Goal: Navigation & Orientation: Find specific page/section

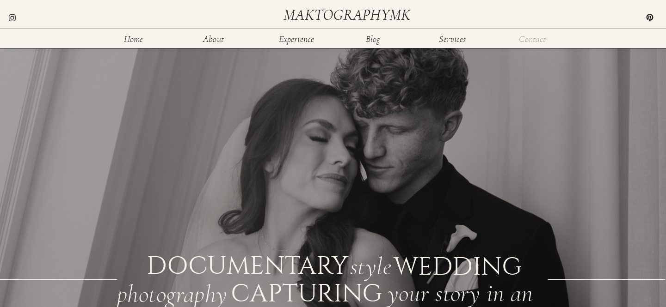
click at [538, 40] on nav "Contact" at bounding box center [532, 39] width 30 height 8
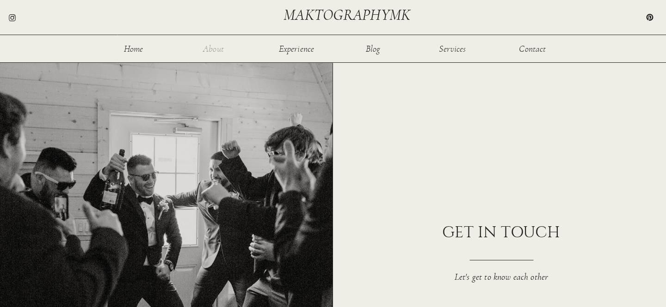
click at [211, 50] on nav "About" at bounding box center [213, 48] width 30 height 8
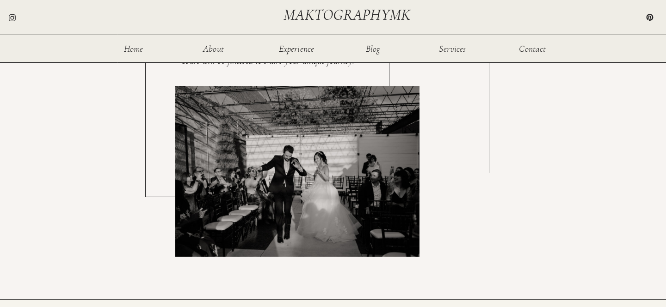
scroll to position [1654, 0]
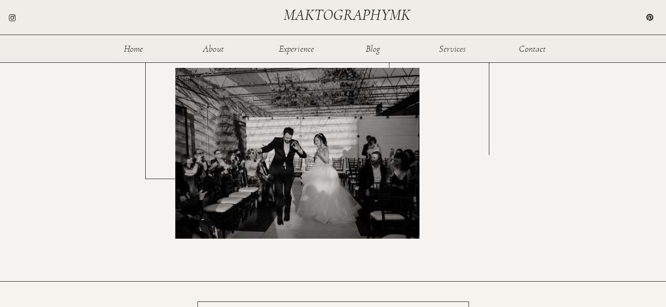
click at [454, 49] on nav "Services" at bounding box center [452, 48] width 30 height 8
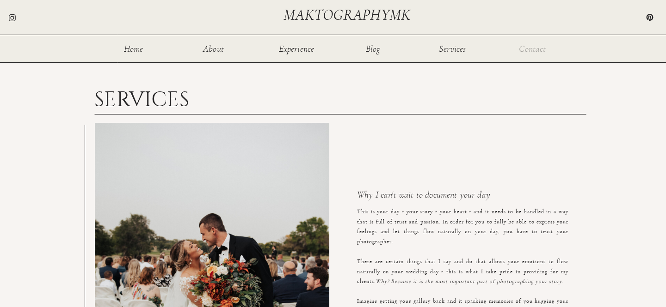
click at [532, 48] on nav "Contact" at bounding box center [532, 48] width 30 height 8
